Goal: Information Seeking & Learning: Learn about a topic

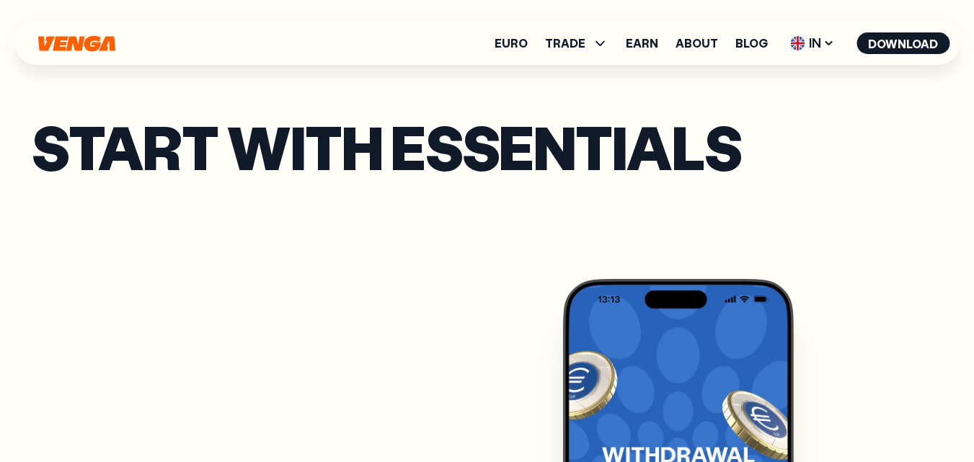
scroll to position [721, 0]
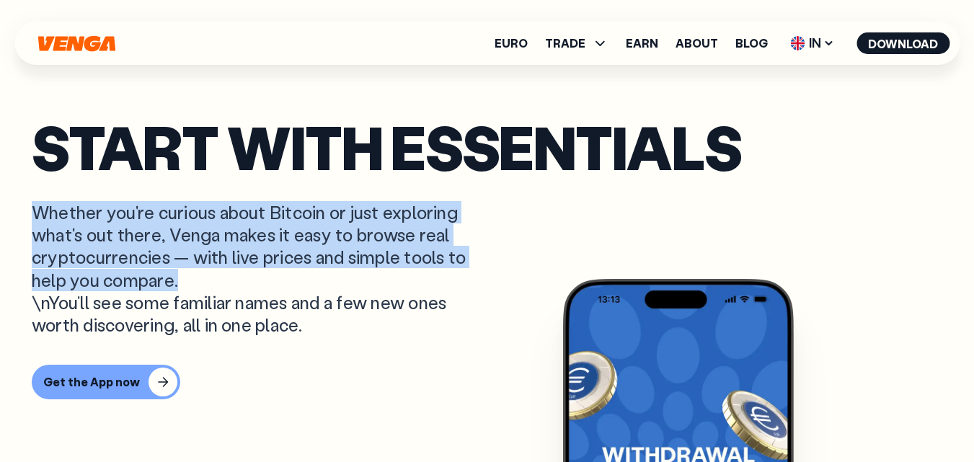
drag, startPoint x: 33, startPoint y: 210, endPoint x: 209, endPoint y: 277, distance: 188.0
click at [209, 277] on p "Whether you're curious about Bitcoin or just exploring what's out there, Venga …" at bounding box center [260, 268] width 456 height 135
copy font "Whether you're curious about Bitcoin or just exploring what's out there, Venga …"
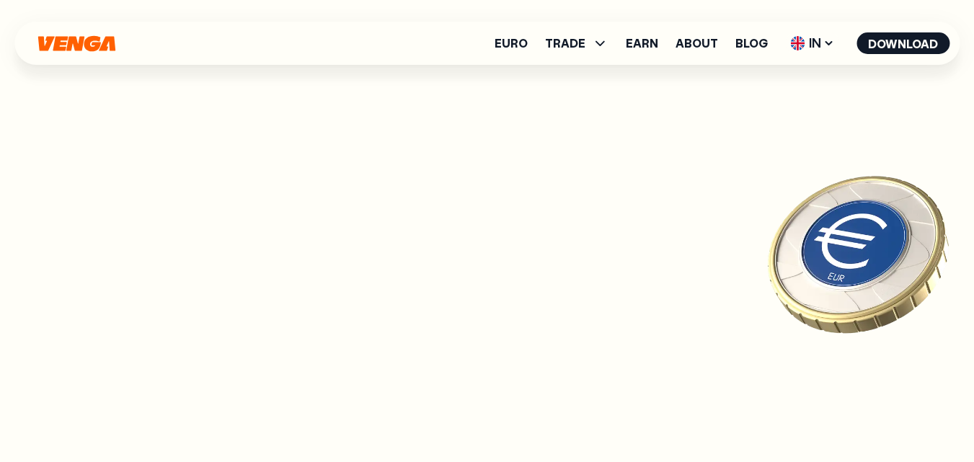
scroll to position [6071, 0]
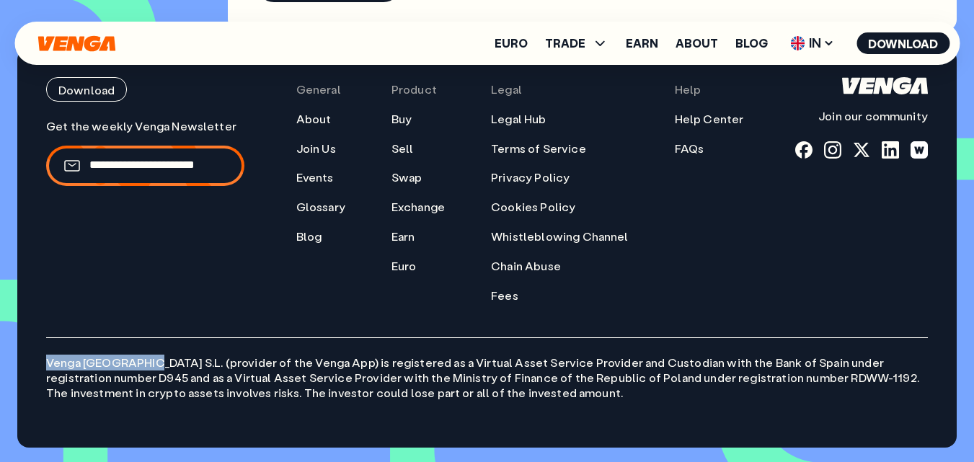
drag, startPoint x: 47, startPoint y: 363, endPoint x: 142, endPoint y: 358, distance: 95.2
click at [142, 358] on p "Venga [GEOGRAPHIC_DATA] S.L. (provider of the Venga App) is registered as a Vir…" at bounding box center [487, 368] width 882 height 63
copy p "Venga [GEOGRAPHIC_DATA] S.L."
click at [691, 37] on link "About" at bounding box center [696, 43] width 43 height 12
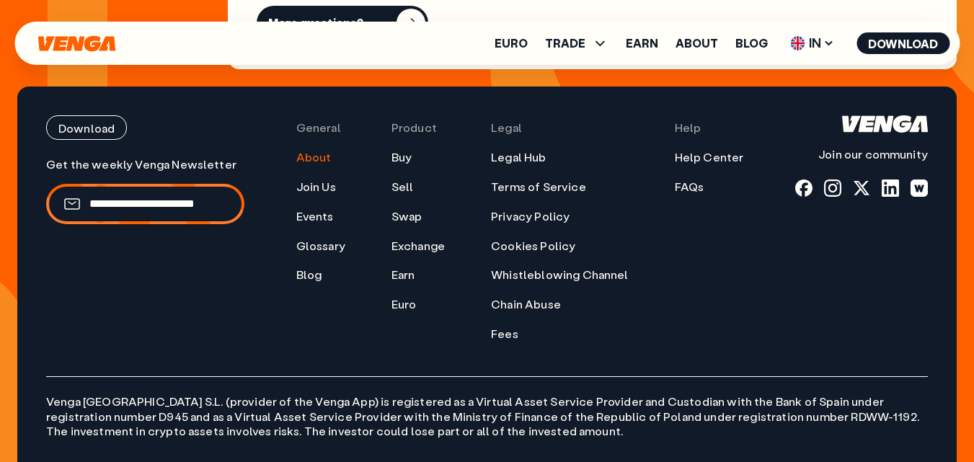
scroll to position [5799, 0]
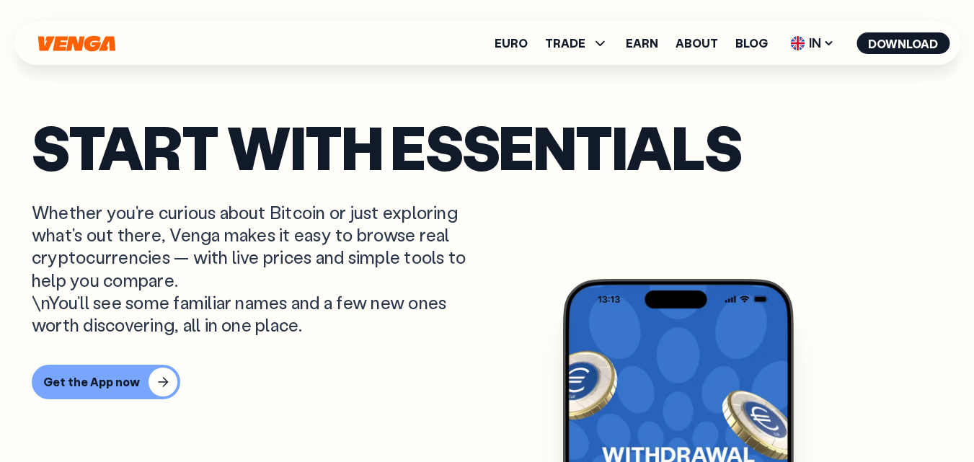
scroll to position [577, 0]
